Goal: Check status: Check status

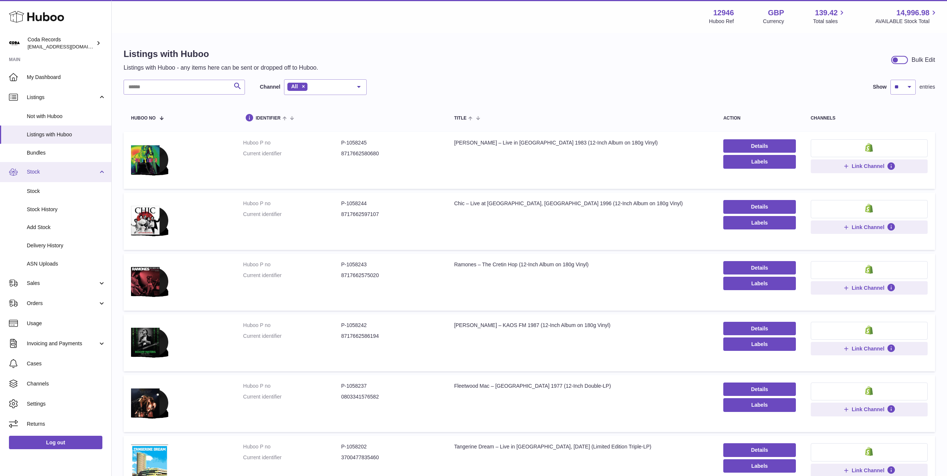
scroll to position [0, 0]
drag, startPoint x: 62, startPoint y: 246, endPoint x: 90, endPoint y: 237, distance: 29.4
click at [62, 246] on span "Delivery History" at bounding box center [66, 245] width 79 height 7
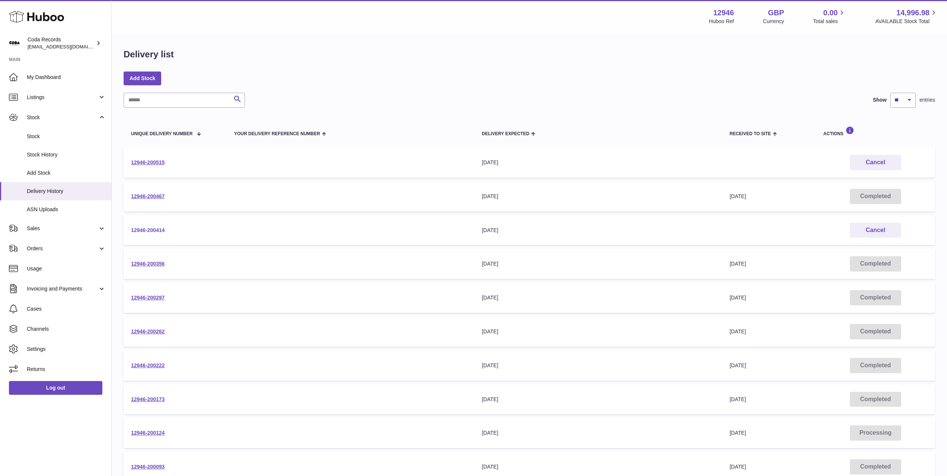
click at [163, 229] on link "12946-200414" at bounding box center [148, 230] width 34 height 6
click at [157, 191] on td "12946-200467" at bounding box center [175, 196] width 103 height 30
click at [157, 194] on link "12946-200467" at bounding box center [148, 196] width 34 height 6
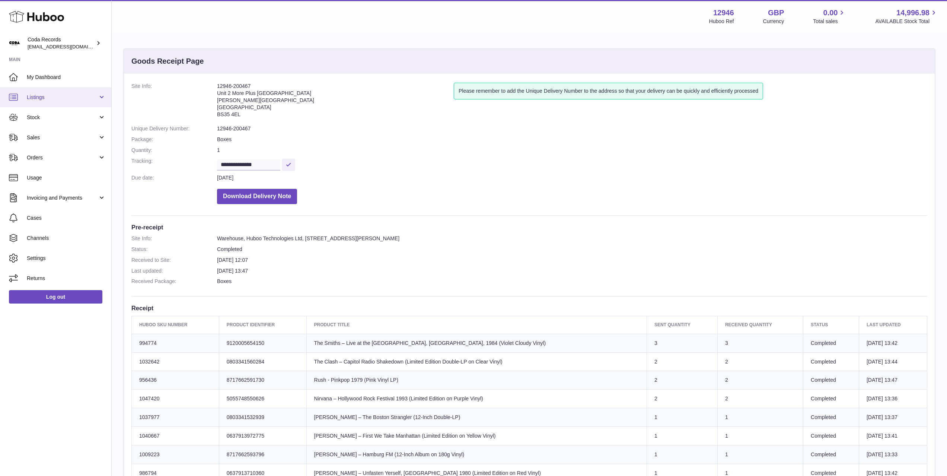
click at [63, 102] on link "Listings" at bounding box center [55, 97] width 111 height 20
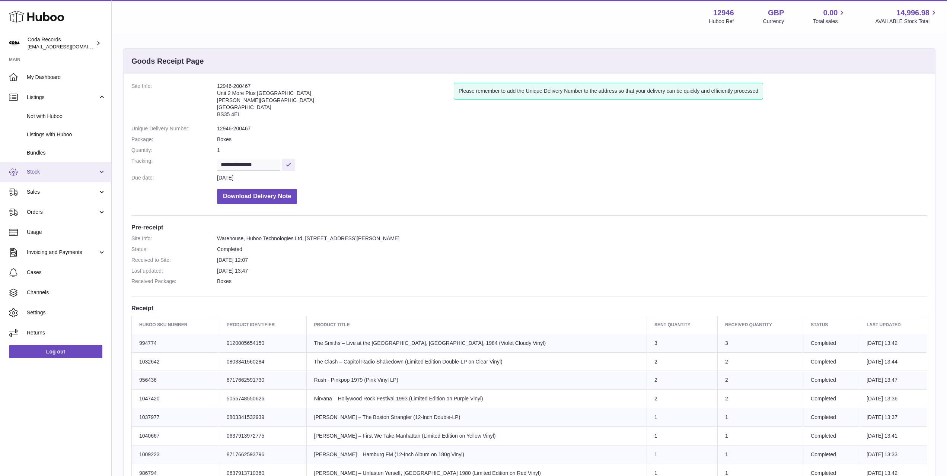
click at [62, 178] on link "Stock" at bounding box center [55, 172] width 111 height 20
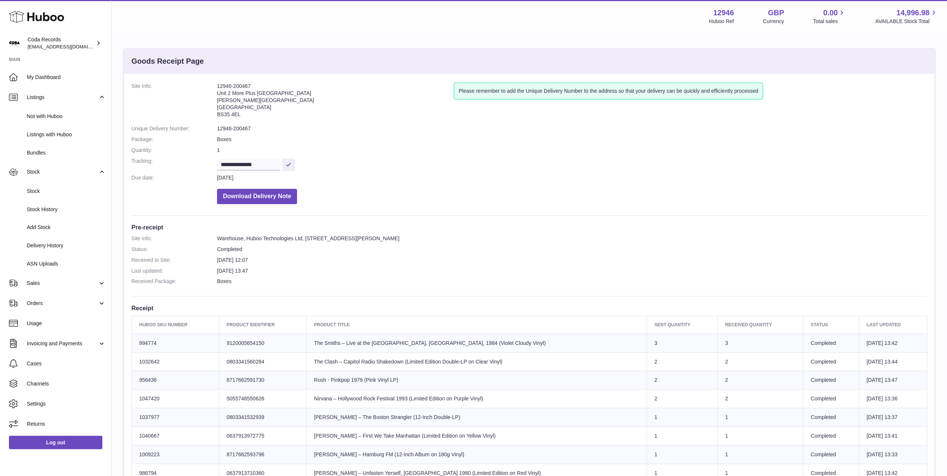
drag, startPoint x: 61, startPoint y: 241, endPoint x: 115, endPoint y: 232, distance: 54.1
click at [61, 241] on link "Delivery History" at bounding box center [55, 245] width 111 height 18
